Goal: Task Accomplishment & Management: Use online tool/utility

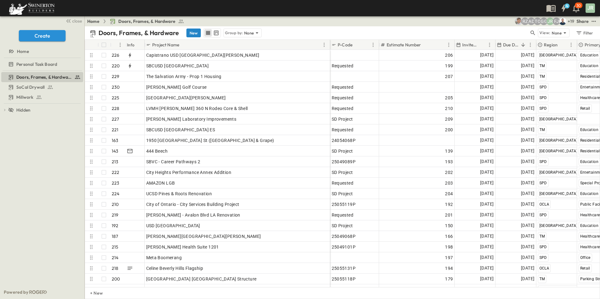
click at [193, 33] on button "New" at bounding box center [193, 33] width 14 height 9
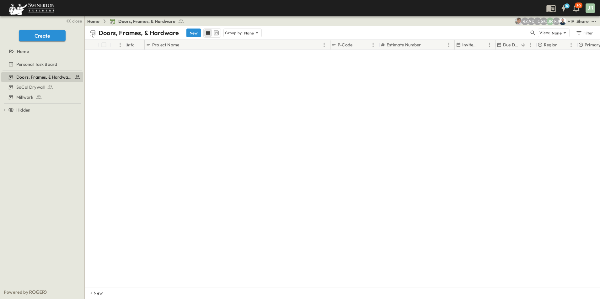
scroll to position [2264, 0]
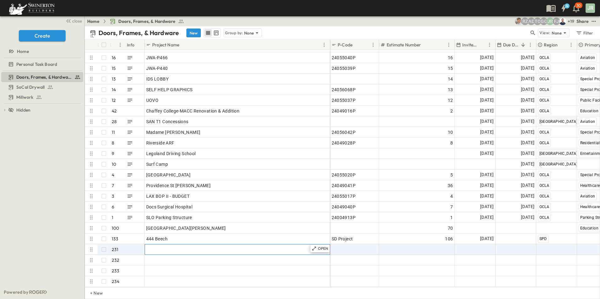
click at [158, 247] on span "Add Name" at bounding box center [156, 250] width 21 height 6
paste input "**********"
type input "**********"
click at [481, 247] on span "Add Date" at bounding box center [484, 250] width 19 height 6
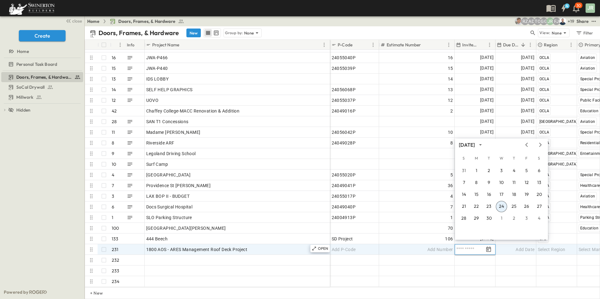
click at [501, 206] on button "24" at bounding box center [501, 206] width 11 height 11
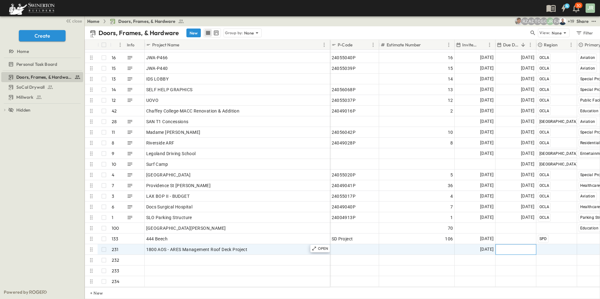
click at [519, 247] on span "Add Date" at bounding box center [525, 250] width 19 height 6
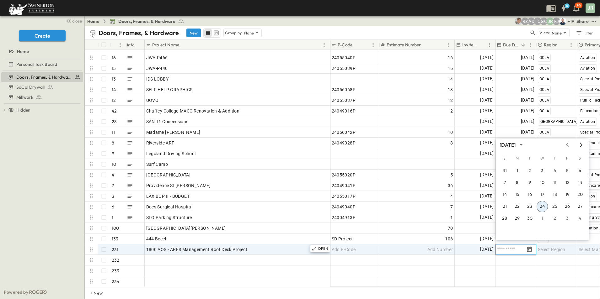
click at [581, 145] on icon "Next month" at bounding box center [581, 144] width 8 height 5
click at [542, 183] on button "8" at bounding box center [542, 182] width 11 height 11
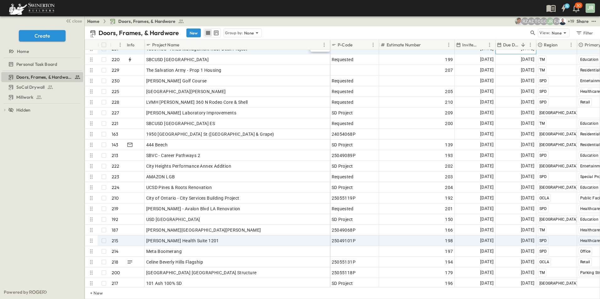
scroll to position [0, 0]
